Goal: Ask a question: Seek information or help from site administrators or community

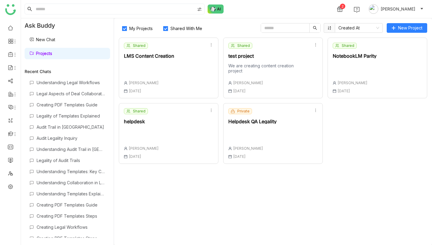
click at [242, 136] on div at bounding box center [252, 132] width 48 height 8
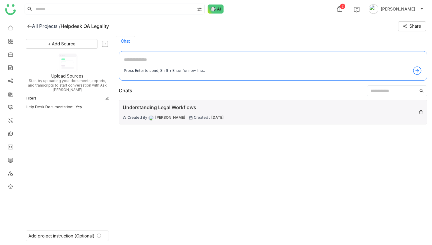
click at [167, 106] on div "Understanding Legal Workflows" at bounding box center [173, 108] width 101 height 8
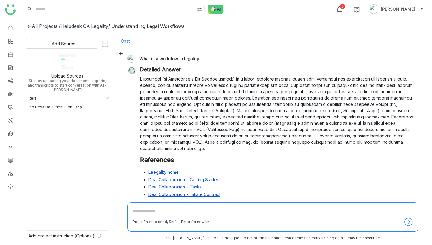
click at [177, 59] on div "What is a workflow in legality" at bounding box center [271, 58] width 286 height 8
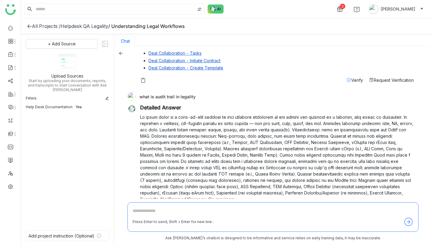
scroll to position [131, 0]
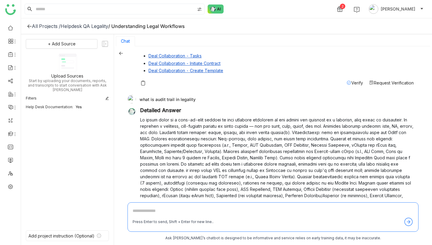
click at [176, 99] on div "what is audit trail in legality" at bounding box center [271, 99] width 286 height 8
copy div "what is audit trail in legality"
click at [183, 209] on textarea at bounding box center [273, 212] width 281 height 10
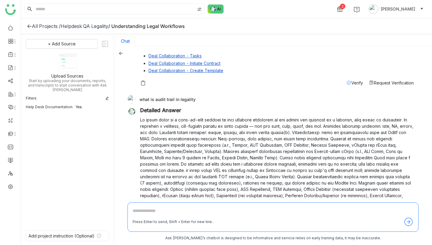
paste textarea "**********"
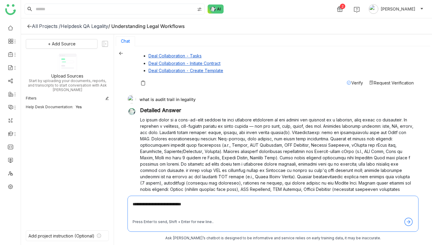
type textarea "**********"
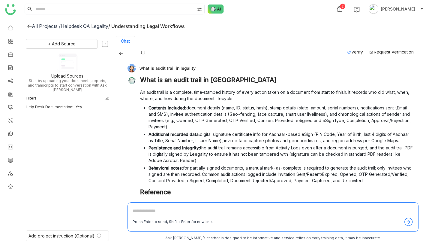
scroll to position [343, 0]
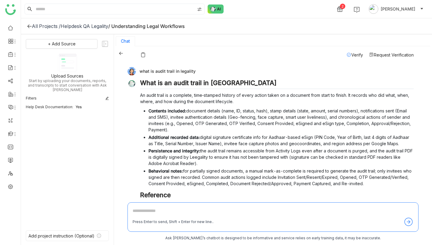
click at [181, 70] on div "what is audit trail in legality" at bounding box center [271, 71] width 286 height 8
copy div "what is audit trail in legality"
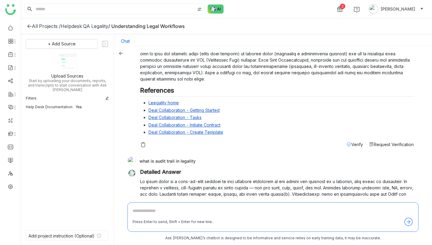
scroll to position [0, 0]
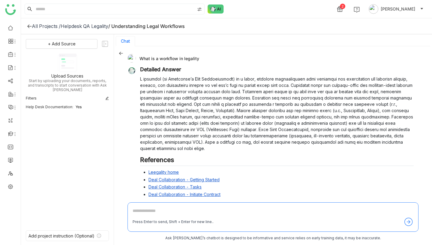
click at [177, 58] on div "What is a workflow in legality" at bounding box center [271, 58] width 286 height 8
copy div "What is a workflow in legality"
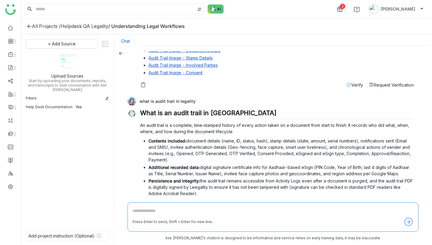
scroll to position [373, 0]
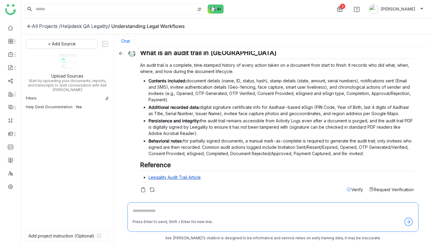
click at [187, 208] on textarea at bounding box center [273, 212] width 281 height 10
paste textarea "**********"
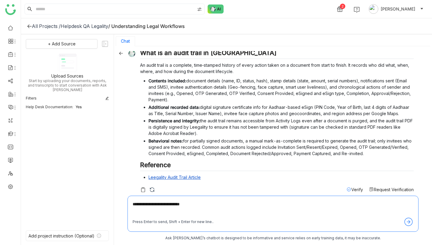
type textarea "**********"
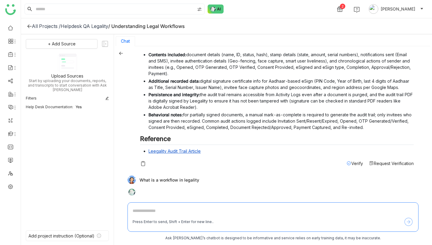
scroll to position [404, 0]
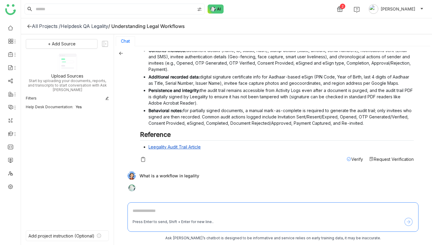
click at [185, 147] on link "Leegality Audit Trail Article" at bounding box center [175, 146] width 52 height 5
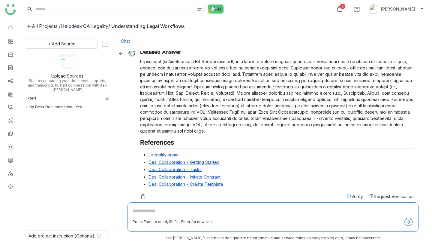
scroll to position [0, 0]
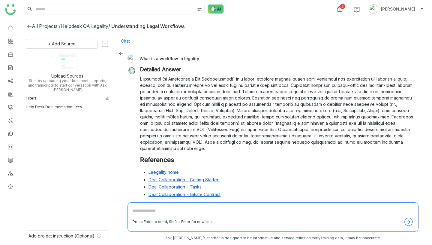
click at [122, 52] on icon at bounding box center [121, 53] width 4 height 4
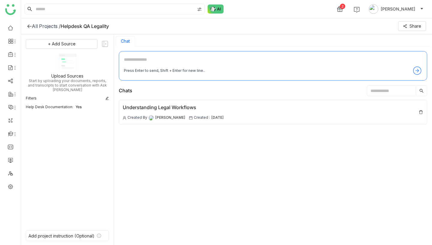
click at [179, 57] on textarea at bounding box center [273, 61] width 298 height 10
type textarea "**********"
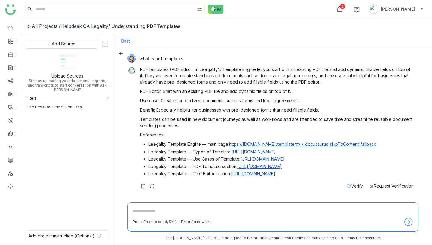
drag, startPoint x: 345, startPoint y: 177, endPoint x: 125, endPoint y: 64, distance: 246.9
click at [125, 64] on div "what is pdf templates PDF templates (PDF Editor) in Leegality's Template Engine…" at bounding box center [273, 145] width 318 height 199
copy div "PDF templates (PDF Editor) in Leegality's Template Engine let you start with an…"
click at [234, 125] on p "Templates can be used in new document journeys as well as workflows and are int…" at bounding box center [277, 122] width 274 height 13
click at [260, 144] on link "https://knowledge.leegality.com/template/#\_\_docusaurus_skipToContent_fallback" at bounding box center [302, 143] width 147 height 5
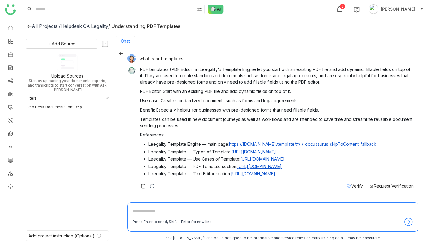
click at [159, 212] on textarea at bounding box center [273, 212] width 281 height 10
type textarea "**********"
click at [92, 27] on div "Helpdesk QA Legality" at bounding box center [85, 26] width 48 height 6
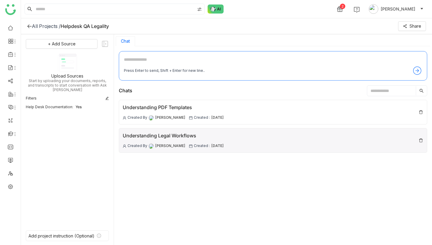
click at [170, 135] on div "Understanding Legal Workflows" at bounding box center [173, 136] width 101 height 8
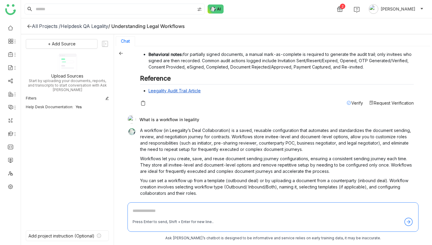
scroll to position [567, 0]
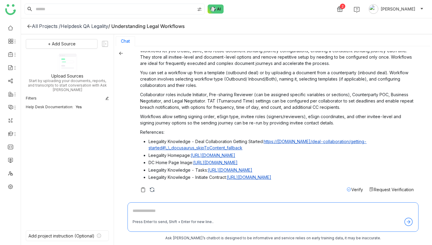
click at [29, 25] on icon at bounding box center [29, 26] width 5 height 5
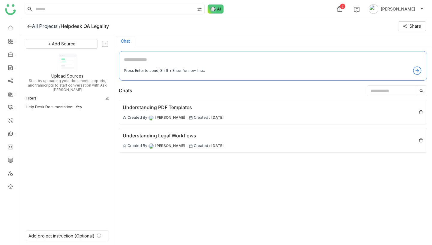
click at [31, 25] on icon at bounding box center [29, 26] width 5 height 5
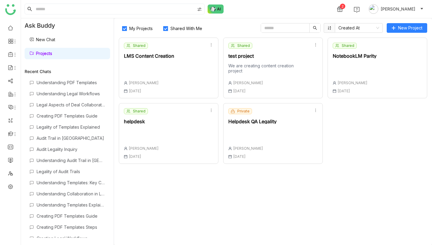
click at [236, 137] on div at bounding box center [252, 132] width 48 height 8
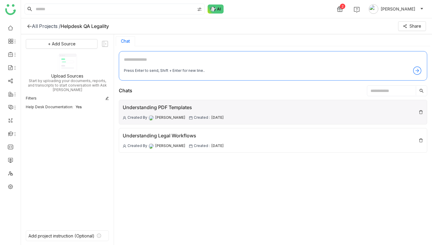
click at [197, 116] on span "Created :" at bounding box center [202, 118] width 16 height 6
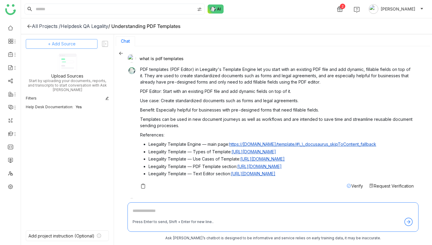
click at [82, 44] on button "+ Add Source" at bounding box center [62, 44] width 72 height 10
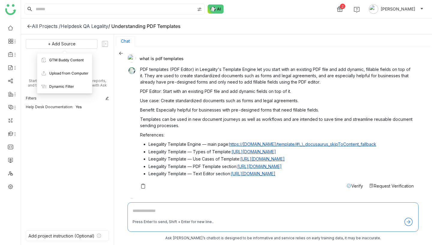
click at [167, 105] on div "PDF templates (PDF Editor) in Leegality's Template Engine let you start with an…" at bounding box center [277, 122] width 274 height 113
click at [79, 25] on div "Helpdesk QA Legality" at bounding box center [85, 26] width 48 height 6
